Goal: Task Accomplishment & Management: Manage account settings

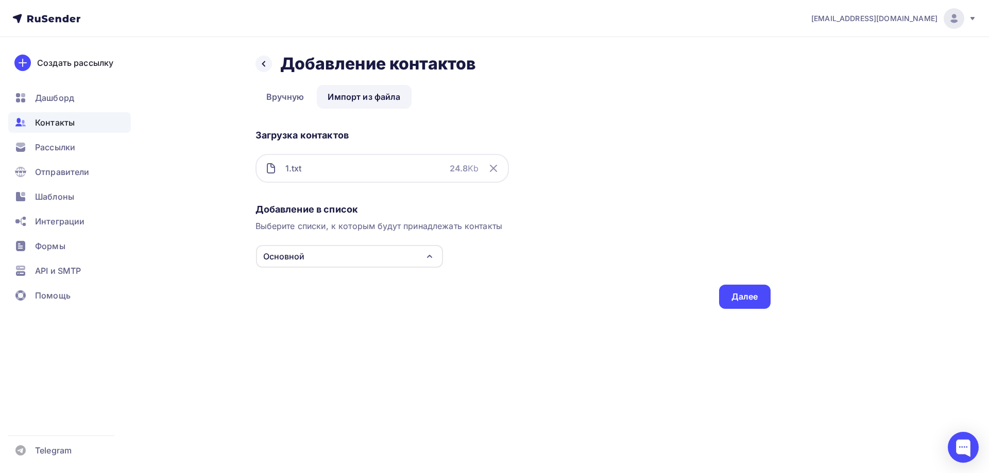
click at [492, 170] on icon at bounding box center [493, 168] width 6 height 6
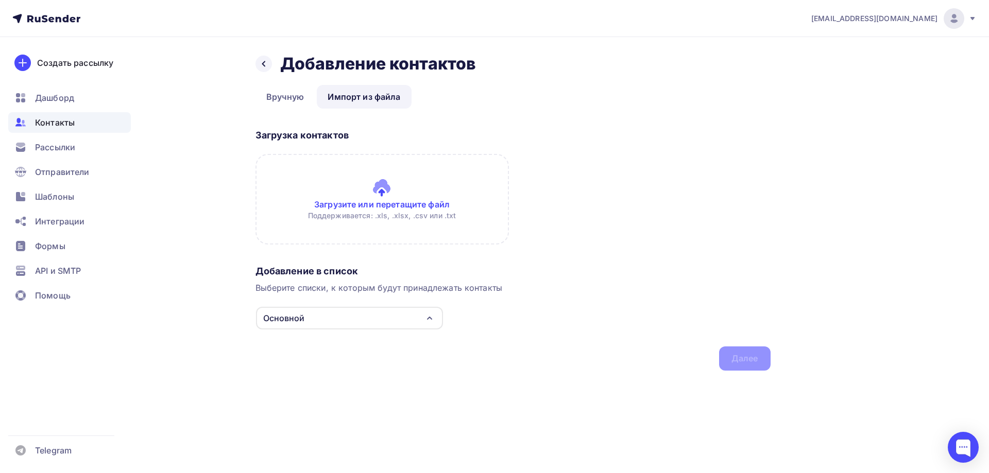
drag, startPoint x: 387, startPoint y: 199, endPoint x: 383, endPoint y: 203, distance: 6.2
click at [386, 200] on input "file" at bounding box center [381, 199] width 253 height 91
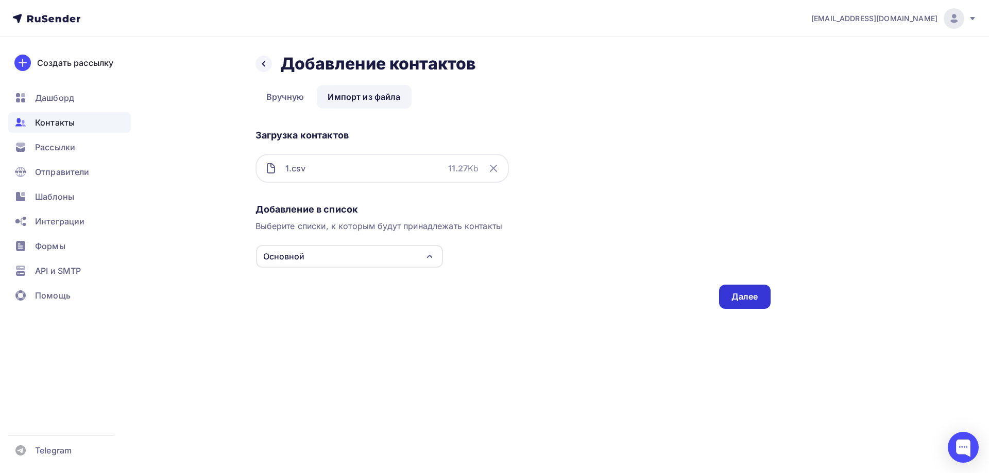
click at [739, 298] on div "Далее" at bounding box center [744, 297] width 27 height 12
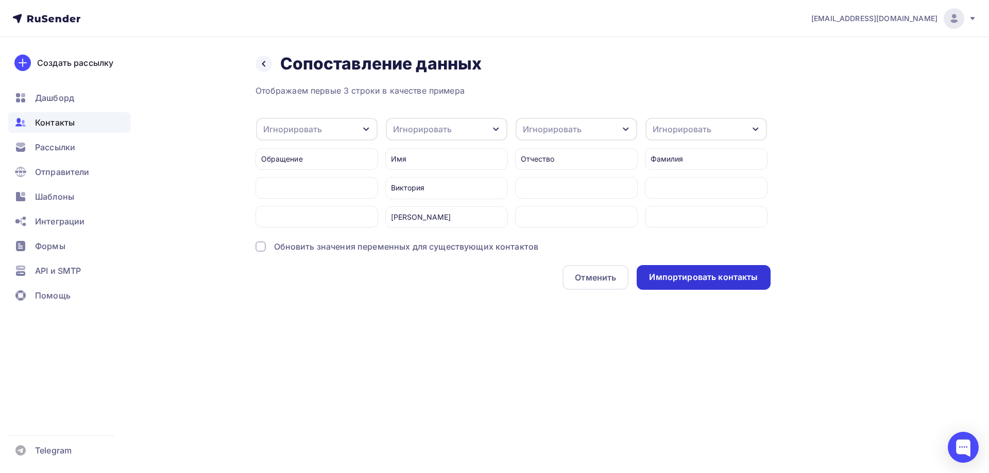
click at [674, 280] on div "Импортировать контакты" at bounding box center [703, 277] width 109 height 12
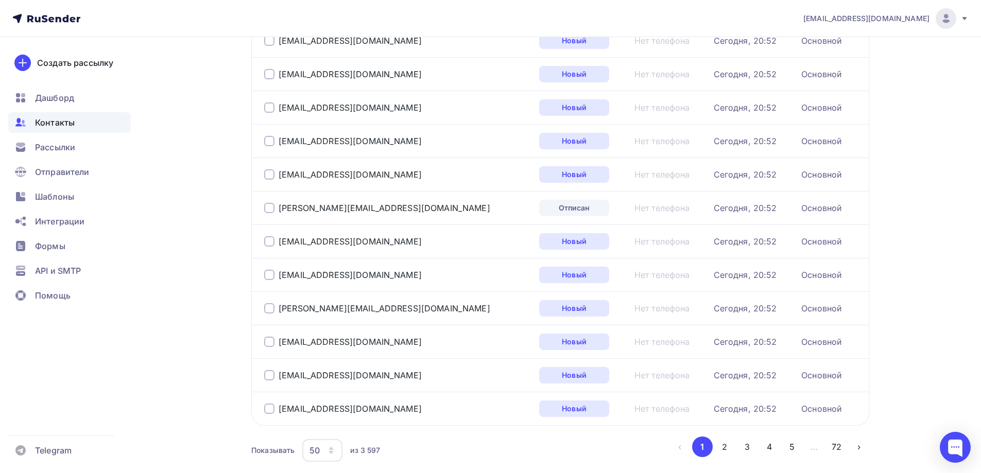
scroll to position [1499, 0]
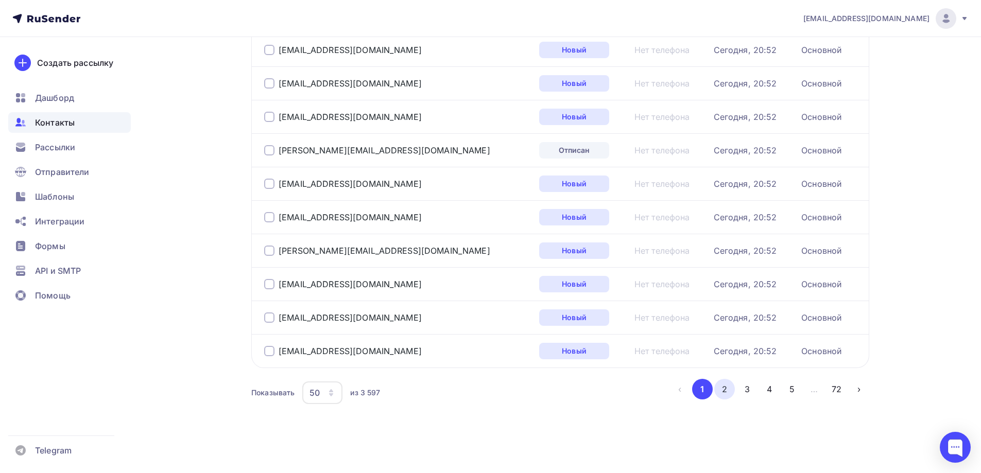
click at [723, 391] on button "2" at bounding box center [724, 389] width 21 height 21
click at [747, 387] on button "3" at bounding box center [747, 389] width 21 height 21
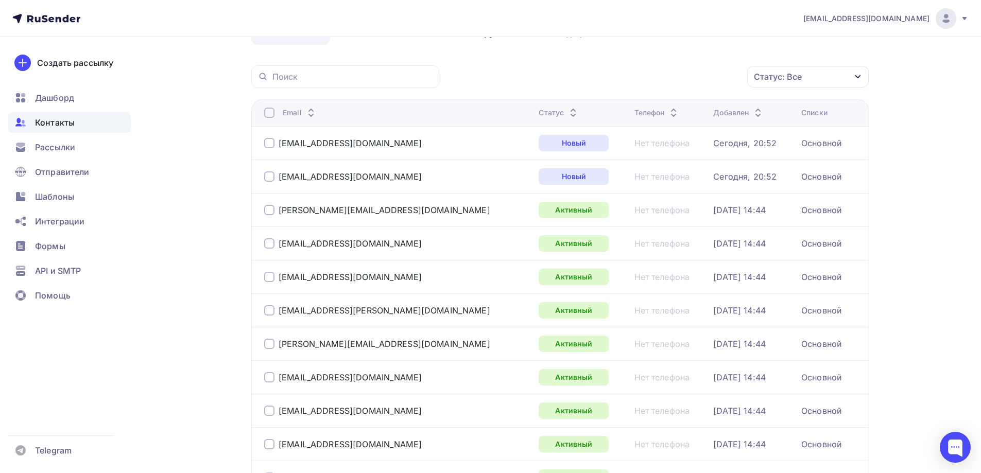
scroll to position [0, 0]
